Goal: Task Accomplishment & Management: Manage account settings

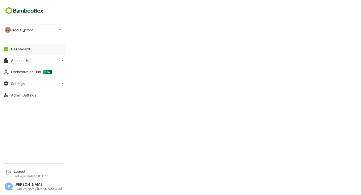
click at [18, 83] on div "Settings" at bounding box center [18, 83] width 14 height 4
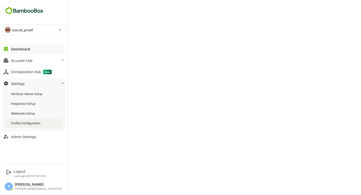
click at [36, 119] on div "Profile Configuration" at bounding box center [34, 123] width 57 height 9
click at [9, 45] on button "Dashboard" at bounding box center [34, 49] width 63 height 10
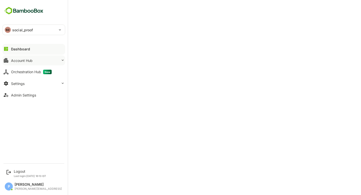
click at [41, 64] on button "Account Hub" at bounding box center [34, 60] width 63 height 10
click at [33, 83] on button "Settings" at bounding box center [34, 83] width 63 height 10
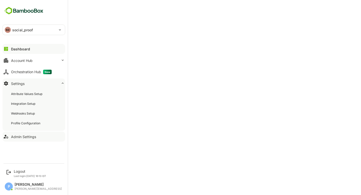
click at [28, 136] on div "Admin Settings" at bounding box center [23, 137] width 25 height 4
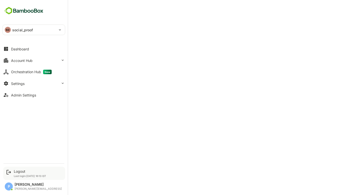
click at [27, 169] on div "Logout Last login: Sep 11 16:13 IST" at bounding box center [34, 173] width 62 height 13
click at [18, 174] on div "Logout Last login: Sep 11 16:13 IST" at bounding box center [30, 173] width 32 height 8
click at [18, 171] on div "Logout" at bounding box center [30, 171] width 32 height 4
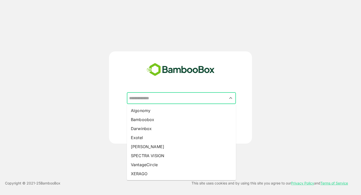
click at [167, 95] on input "text" at bounding box center [181, 98] width 107 height 10
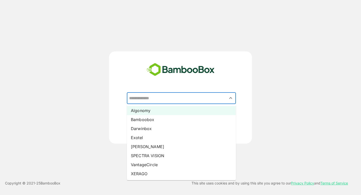
click at [147, 112] on li "Algonomy" at bounding box center [181, 110] width 109 height 9
type input "********"
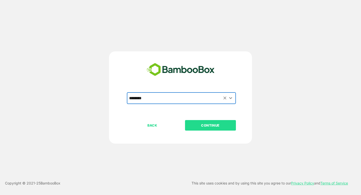
click at [205, 125] on p "CONTINUE" at bounding box center [210, 126] width 50 height 6
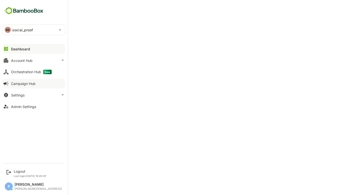
click at [29, 83] on div "Campaign Hub" at bounding box center [23, 83] width 25 height 4
click at [31, 72] on div "Orchestration Hub New" at bounding box center [31, 72] width 41 height 5
click at [36, 86] on button "Campaign Hub" at bounding box center [34, 83] width 63 height 10
click at [31, 94] on button "Settings" at bounding box center [34, 95] width 63 height 10
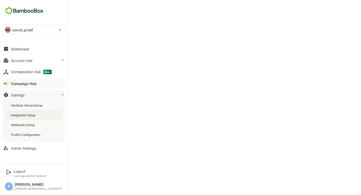
click at [43, 116] on div "Integration Setup" at bounding box center [34, 114] width 57 height 9
click at [33, 49] on button "Dashboard" at bounding box center [34, 49] width 63 height 10
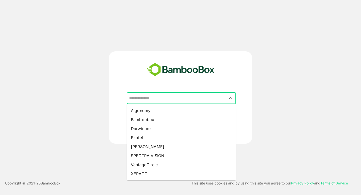
click at [153, 97] on input "text" at bounding box center [181, 98] width 107 height 10
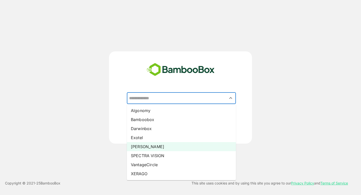
click at [145, 144] on li "[PERSON_NAME]" at bounding box center [181, 146] width 109 height 9
type input "*****"
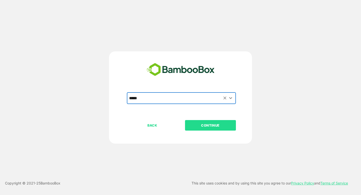
click at [199, 127] on p "CONTINUE" at bounding box center [210, 126] width 50 height 6
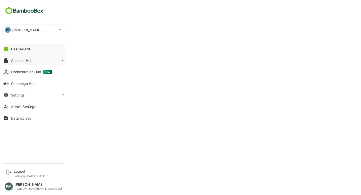
click at [23, 61] on div "Account Hub" at bounding box center [22, 60] width 22 height 4
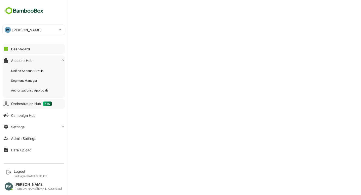
click at [26, 102] on div "Orchestration Hub New" at bounding box center [31, 103] width 41 height 5
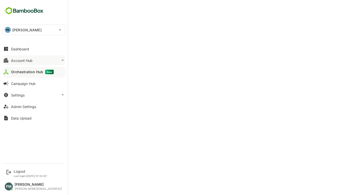
click at [29, 59] on div "Account Hub" at bounding box center [22, 60] width 22 height 4
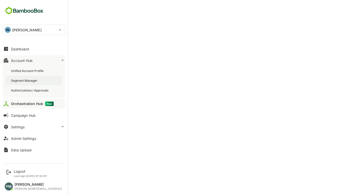
click at [25, 79] on div "Segment Manager" at bounding box center [24, 80] width 27 height 4
click at [26, 104] on div "Orchestration Hub New" at bounding box center [31, 103] width 41 height 5
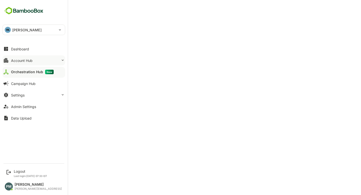
click at [37, 59] on button "Account Hub" at bounding box center [34, 60] width 63 height 10
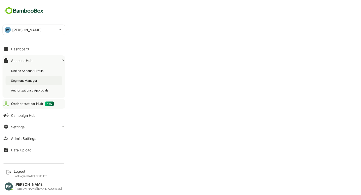
click at [23, 83] on div "Segment Manager" at bounding box center [34, 80] width 57 height 9
click at [24, 105] on div "Orchestration Hub New" at bounding box center [31, 103] width 41 height 5
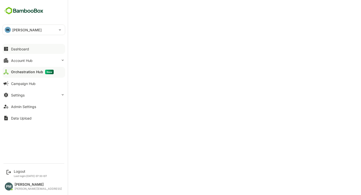
click at [18, 47] on div "Dashboard" at bounding box center [20, 49] width 18 height 4
click at [20, 170] on div "Logout" at bounding box center [30, 171] width 33 height 4
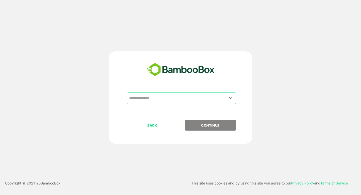
click at [157, 101] on input "text" at bounding box center [181, 98] width 107 height 10
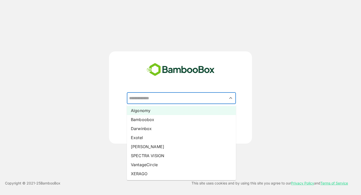
click at [155, 109] on li "Algonomy" at bounding box center [181, 110] width 109 height 9
type input "********"
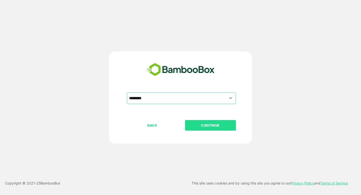
click at [208, 125] on p "CONTINUE" at bounding box center [210, 126] width 50 height 6
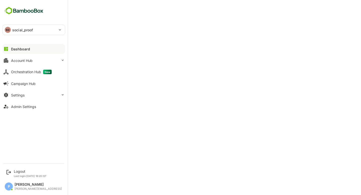
click at [12, 27] on div "SO social_proof" at bounding box center [31, 30] width 56 height 10
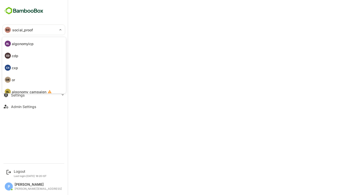
scroll to position [29, 0]
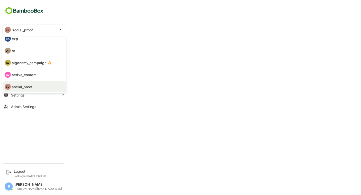
click at [27, 75] on p "active_content" at bounding box center [24, 74] width 25 height 5
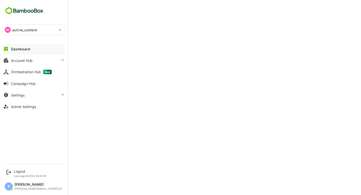
click at [27, 29] on p "active_content" at bounding box center [24, 29] width 25 height 5
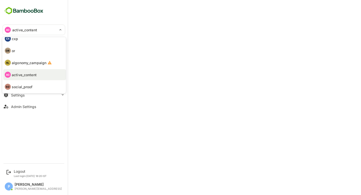
scroll to position [0, 0]
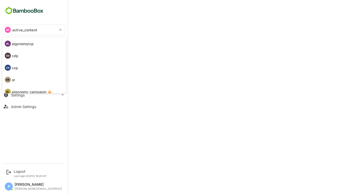
click at [25, 42] on p "algonomyicp" at bounding box center [23, 43] width 22 height 5
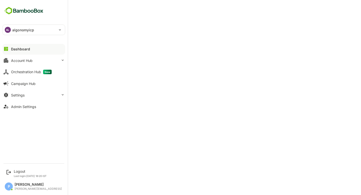
click at [10, 27] on div "AL algonomyicp" at bounding box center [31, 30] width 56 height 10
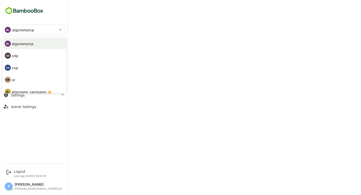
click at [27, 56] on li "CD cdp" at bounding box center [34, 55] width 63 height 11
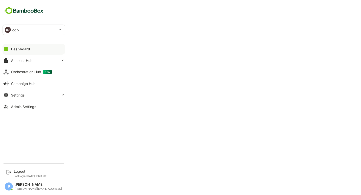
click at [36, 31] on div "CD cdp" at bounding box center [31, 30] width 56 height 10
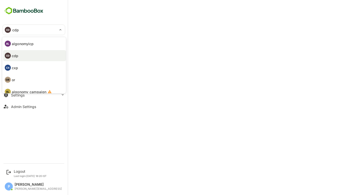
click at [23, 68] on li "CX cxp" at bounding box center [34, 67] width 63 height 11
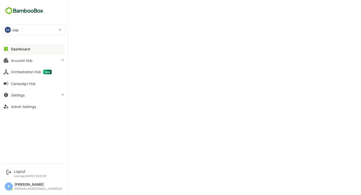
click at [32, 26] on div "CX cxp" at bounding box center [31, 30] width 56 height 10
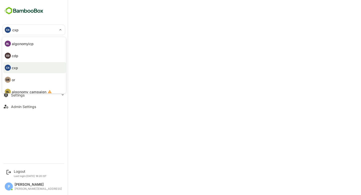
click at [27, 79] on li "OR or" at bounding box center [34, 79] width 63 height 11
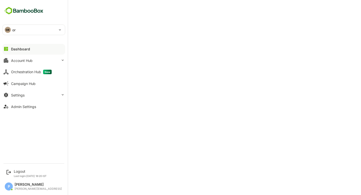
click at [37, 29] on div "OR or" at bounding box center [31, 30] width 56 height 10
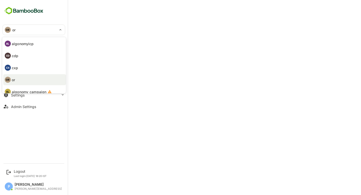
scroll to position [29, 0]
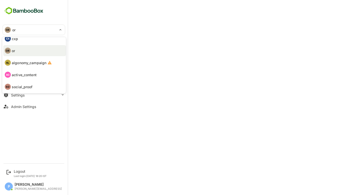
click at [91, 75] on div at bounding box center [180, 97] width 361 height 195
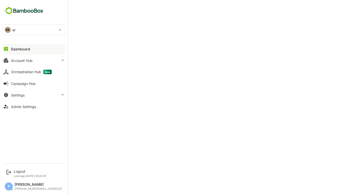
click at [12, 31] on div "OR or" at bounding box center [31, 30] width 56 height 10
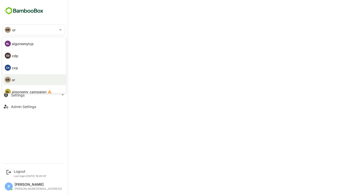
click at [26, 44] on p "algonomyicp" at bounding box center [23, 43] width 22 height 5
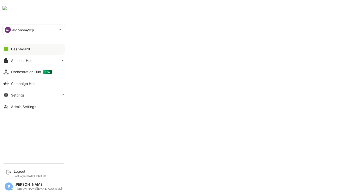
click at [16, 29] on p "algonomyicp" at bounding box center [23, 29] width 22 height 5
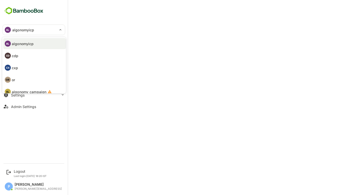
click at [25, 54] on li "CD cdp" at bounding box center [34, 55] width 63 height 11
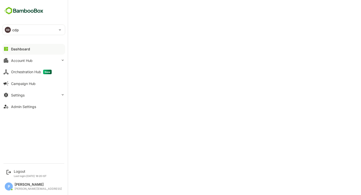
click at [34, 34] on div "CD cdp" at bounding box center [31, 30] width 56 height 10
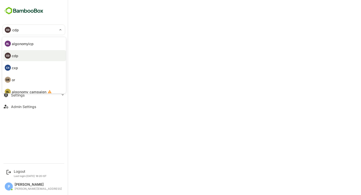
click at [25, 70] on li "CX cxp" at bounding box center [34, 67] width 63 height 11
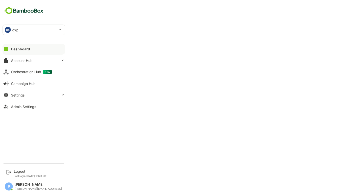
click at [14, 29] on p "cxp" at bounding box center [15, 29] width 6 height 5
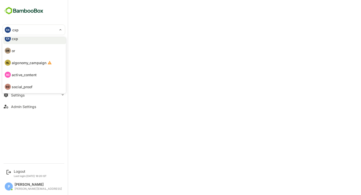
click at [28, 76] on p "active_content" at bounding box center [24, 74] width 25 height 5
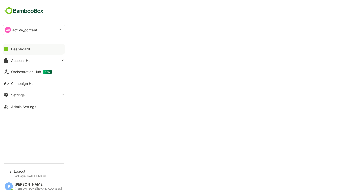
click at [42, 30] on div "AC active_content" at bounding box center [31, 30] width 56 height 10
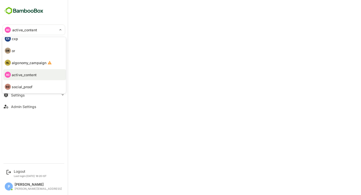
click at [23, 85] on p "social_proof" at bounding box center [22, 86] width 21 height 5
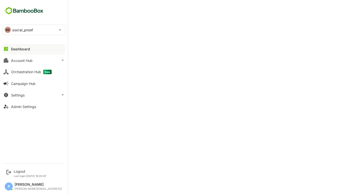
click at [22, 30] on p "social_proof" at bounding box center [22, 29] width 21 height 5
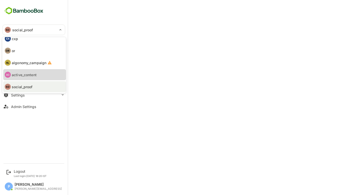
click at [32, 75] on p "active_content" at bounding box center [24, 74] width 25 height 5
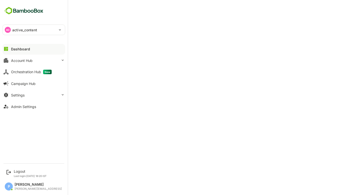
click at [14, 29] on p "active_content" at bounding box center [24, 29] width 25 height 5
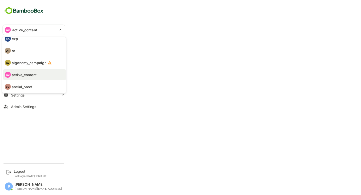
click at [24, 52] on li "OR or" at bounding box center [34, 50] width 63 height 11
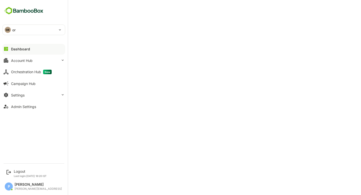
click at [24, 31] on div "OR or" at bounding box center [31, 30] width 56 height 10
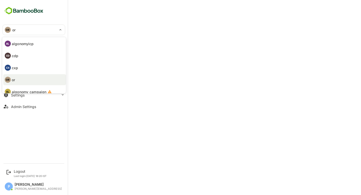
click at [152, 33] on div at bounding box center [180, 97] width 361 height 195
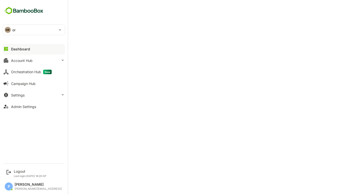
click at [37, 27] on div "OR or" at bounding box center [31, 30] width 56 height 10
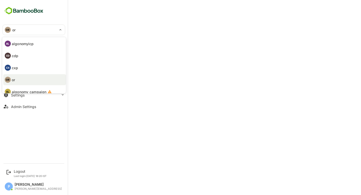
click at [26, 40] on li "AL algonomyicp" at bounding box center [34, 43] width 63 height 11
type input "**********"
